Goal: Check status

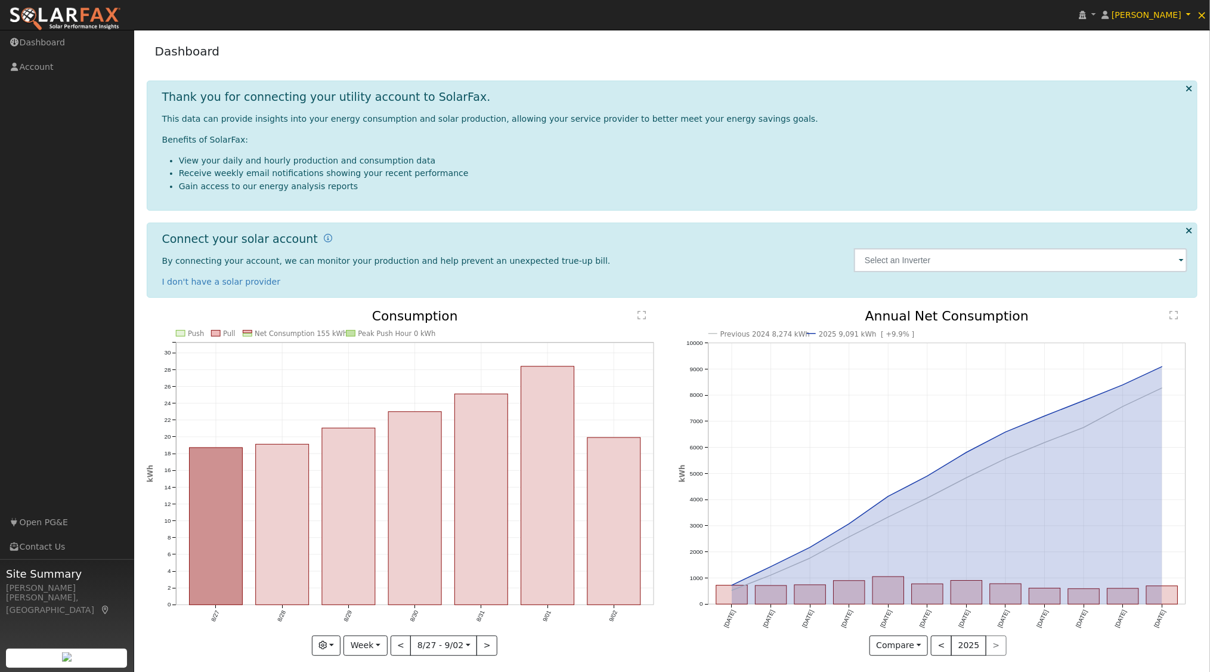
scroll to position [5, 0]
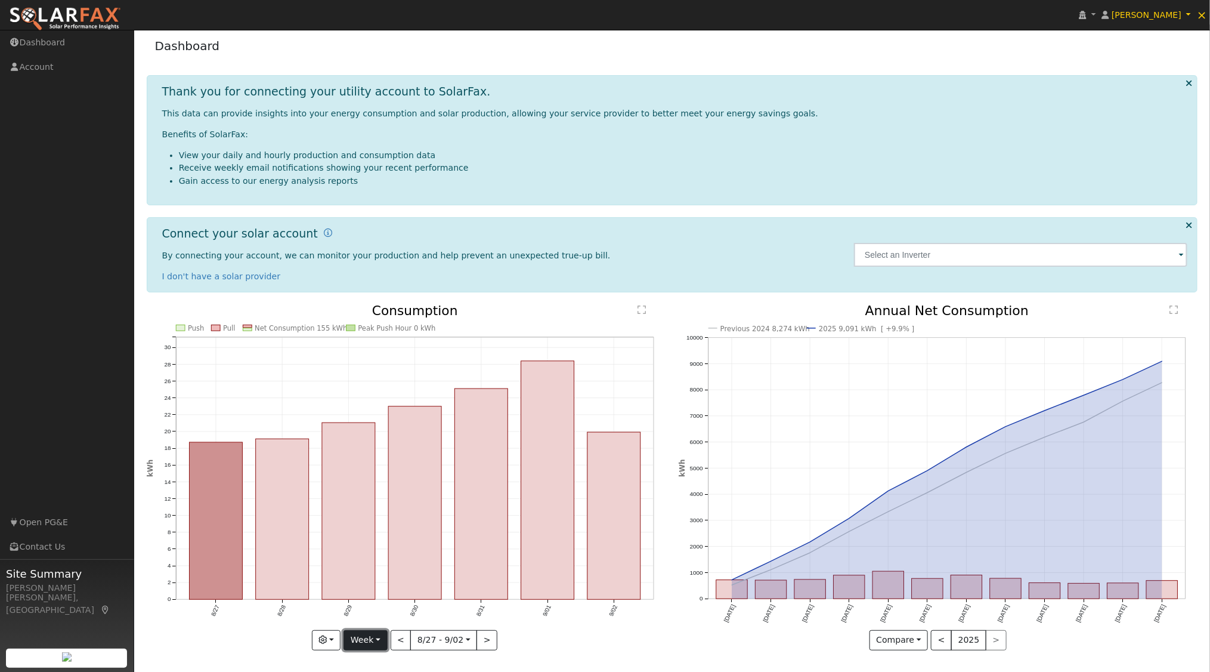
click at [382, 639] on button "Week" at bounding box center [366, 640] width 44 height 20
click at [375, 596] on link "Year" at bounding box center [385, 599] width 83 height 17
type input "[DATE]"
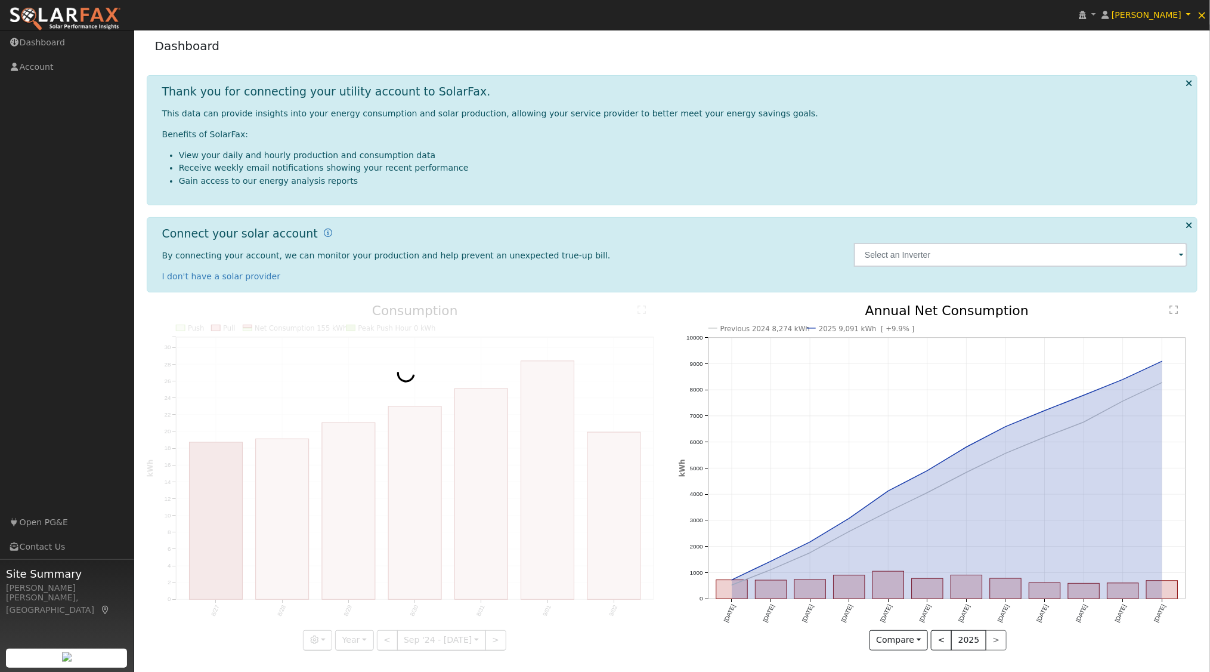
scroll to position [0, 0]
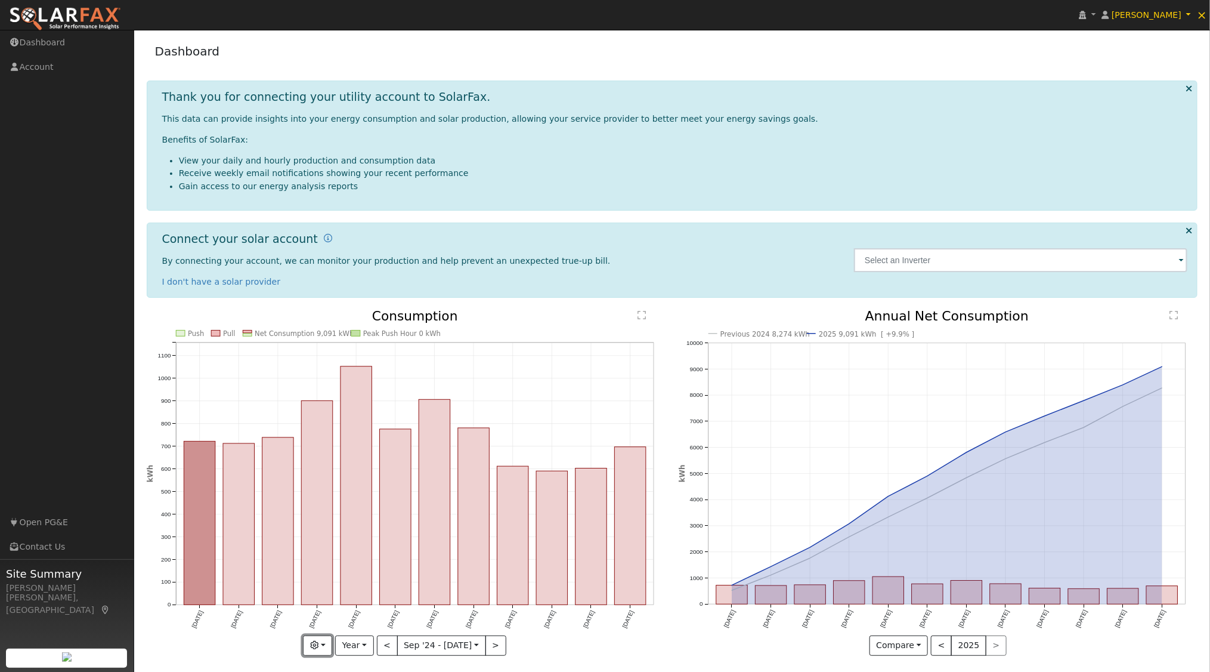
click at [328, 641] on button "button" at bounding box center [317, 645] width 29 height 20
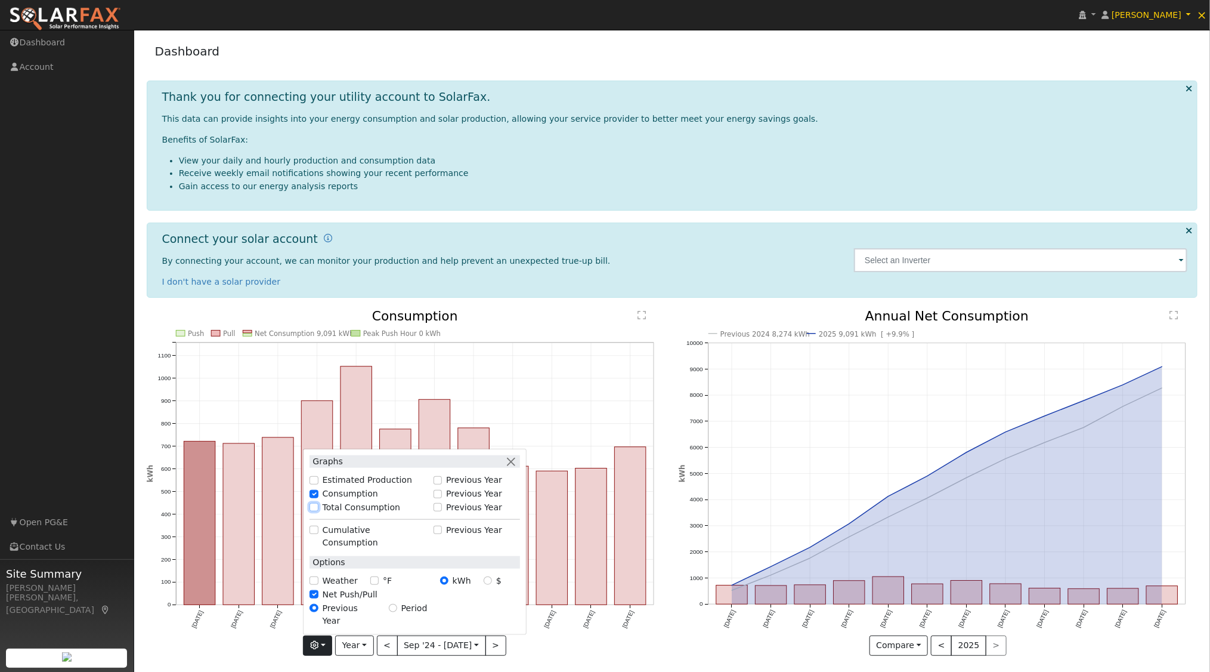
click at [317, 511] on input "Total Consumption" at bounding box center [314, 507] width 8 height 8
checkbox input "true"
click at [447, 514] on div "Previous Year" at bounding box center [477, 507] width 86 height 13
click at [442, 511] on input "Previous Year" at bounding box center [438, 507] width 8 height 8
checkbox input "true"
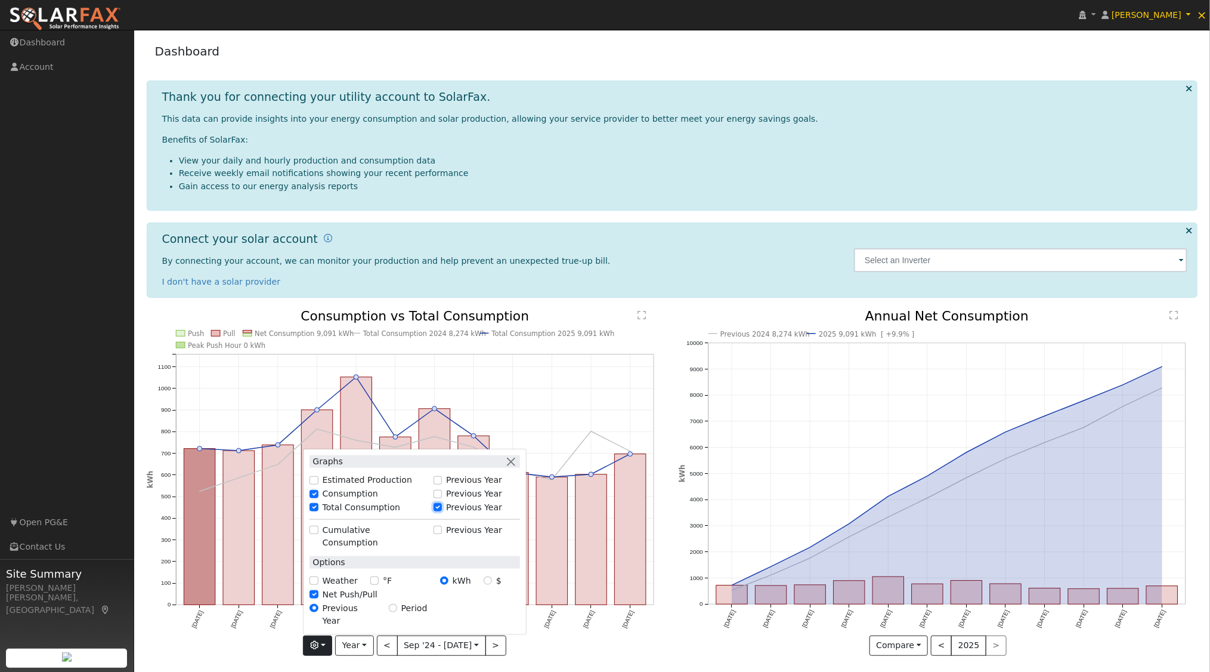
scroll to position [5, 0]
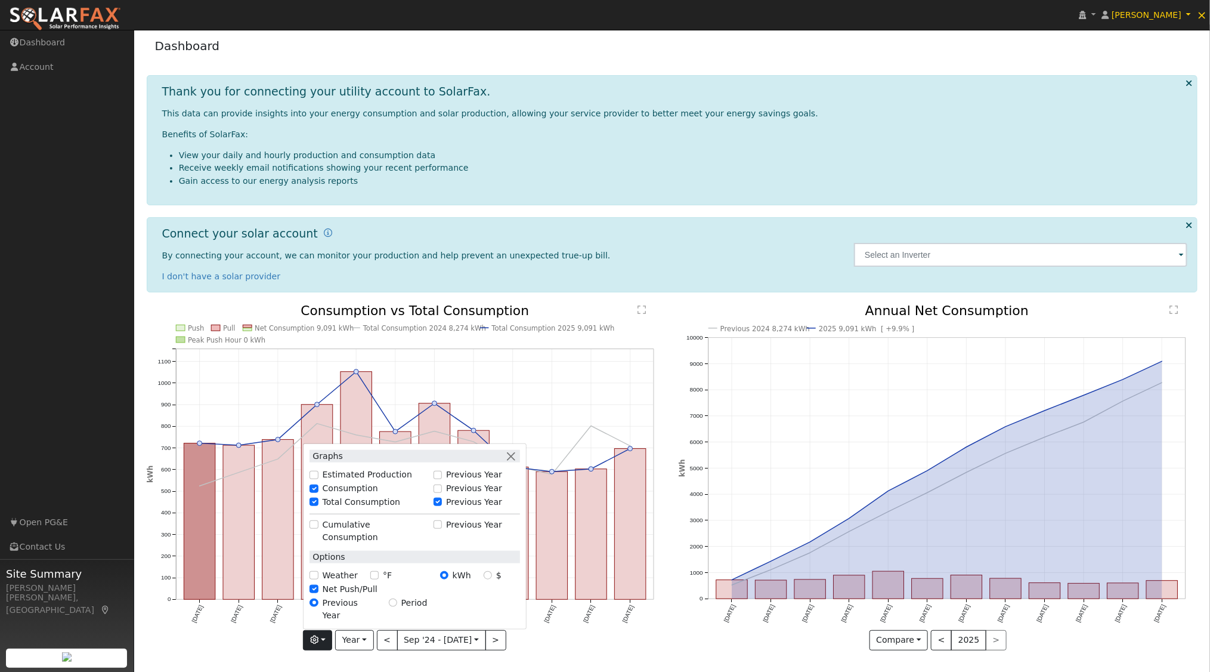
click at [651, 651] on icon "Push Pull Net Consumption 9,091 kWh Total Consumption 2024 8,274 kWh Total Cons…" at bounding box center [407, 480] width 520 height 353
